Goal: Information Seeking & Learning: Learn about a topic

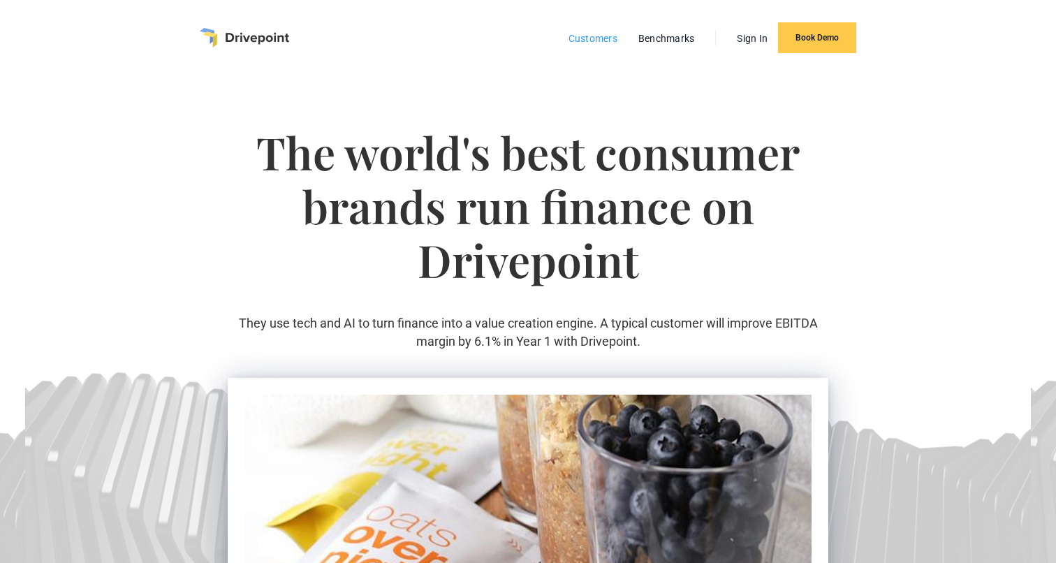
click at [585, 42] on link "Customers" at bounding box center [592, 38] width 63 height 18
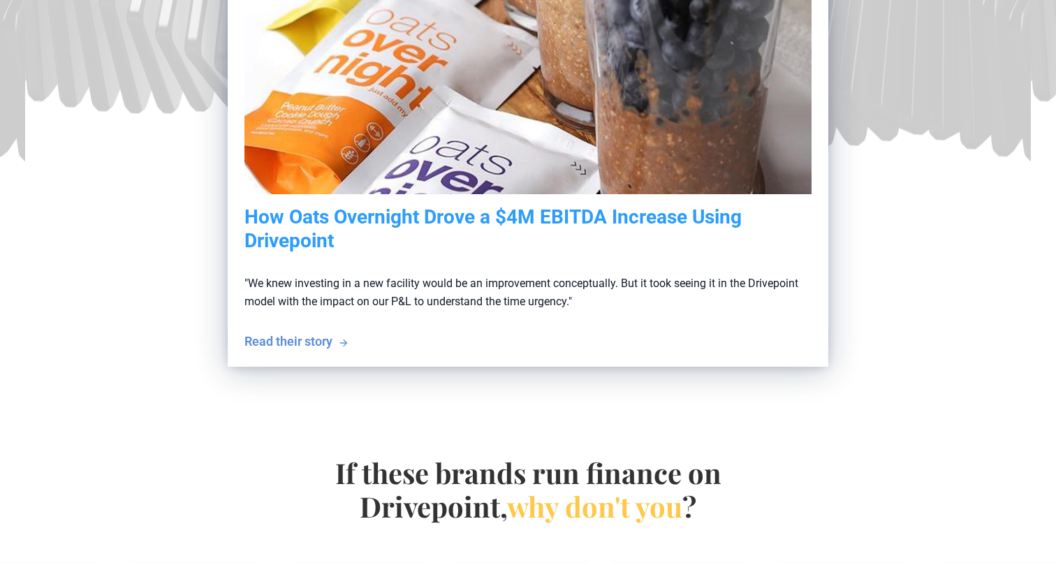
scroll to position [486, 0]
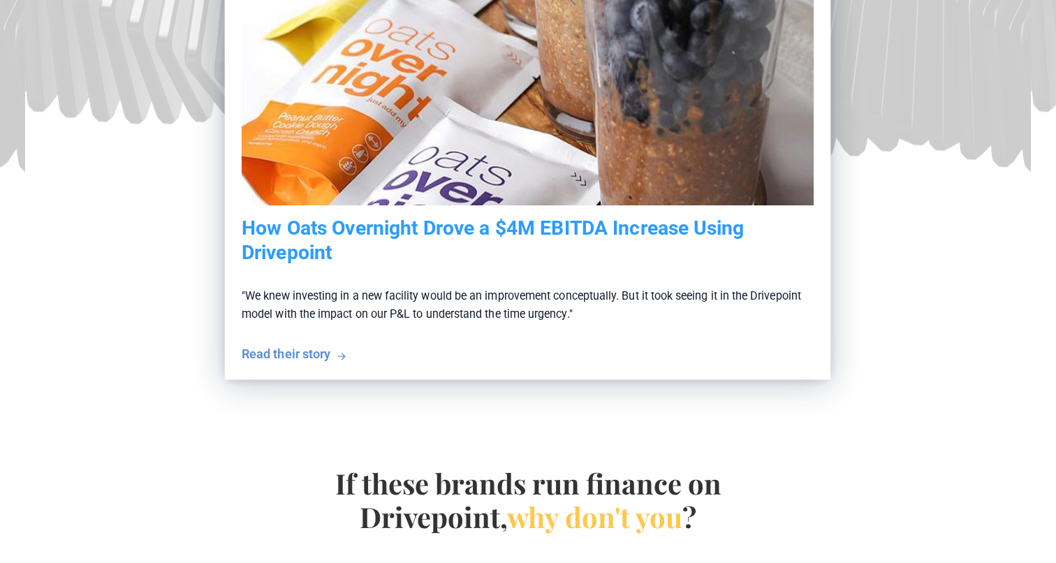
click at [672, 226] on h5 "How Oats Overnight Drove a $4M EBITDA Increase Using Drivepoint" at bounding box center [528, 239] width 572 height 47
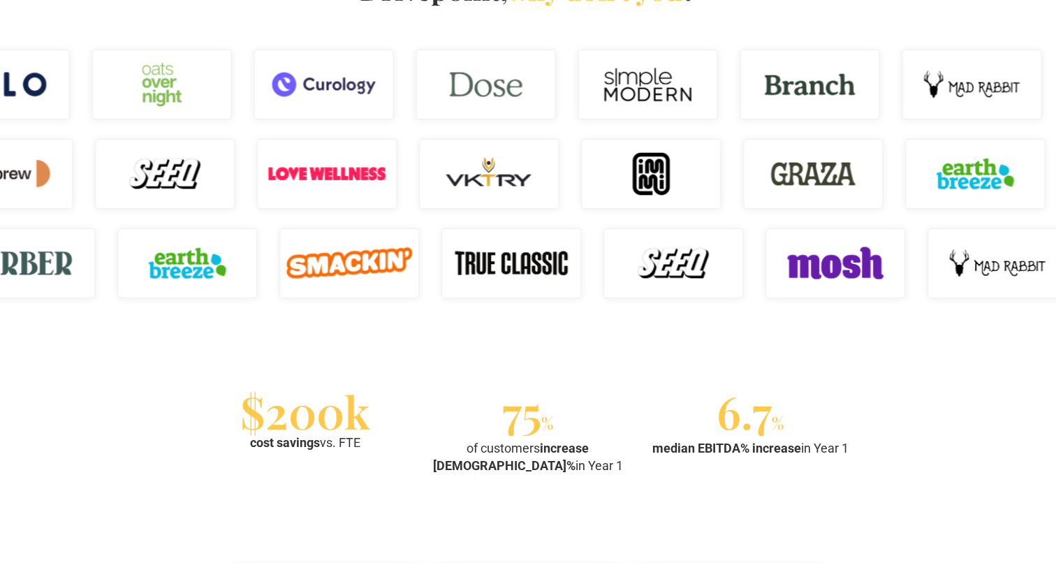
scroll to position [2598, 0]
